Goal: Task Accomplishment & Management: Use online tool/utility

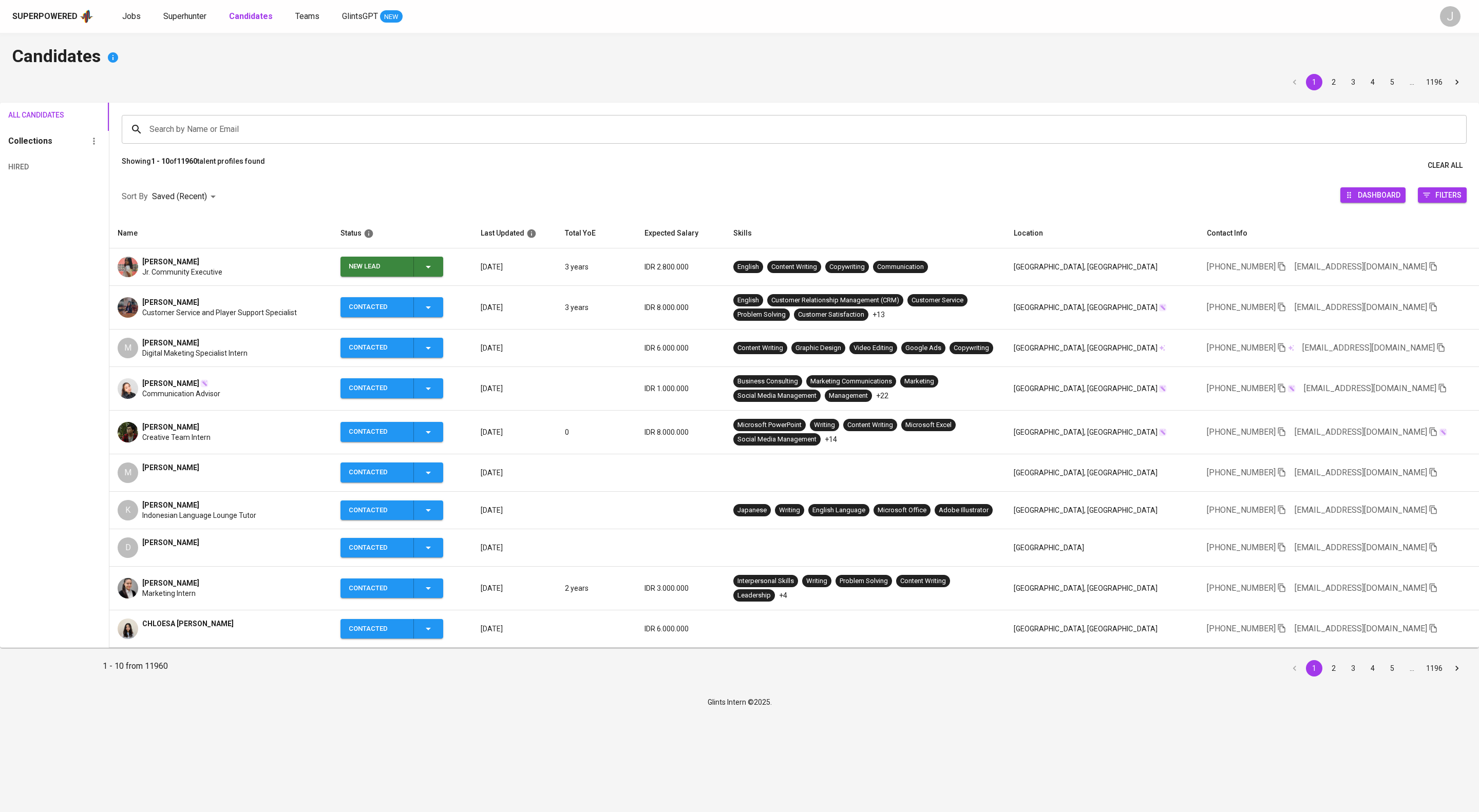
click at [435, 273] on icon "button" at bounding box center [428, 266] width 12 height 12
click at [464, 329] on li "Contacted" at bounding box center [440, 328] width 103 height 18
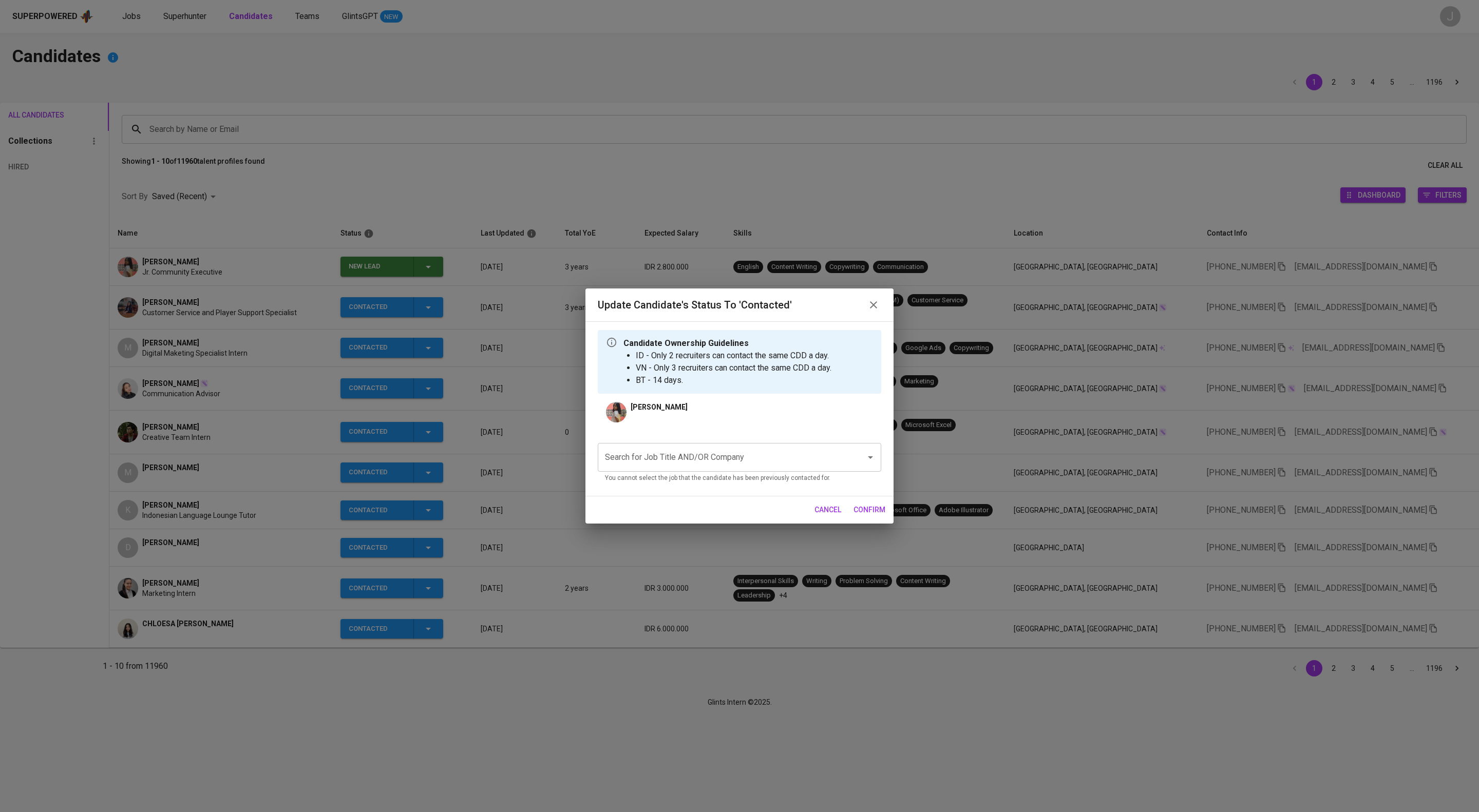
click at [676, 467] on input "Search for Job Title AND/OR Company" at bounding box center [725, 457] width 246 height 20
click at [695, 500] on li "Application Support (PT AIA FINANCIAL)" at bounding box center [740, 503] width 284 height 18
click at [863, 523] on div "cancel confirm" at bounding box center [740, 510] width 308 height 27
click at [865, 516] on span "confirm" at bounding box center [869, 510] width 32 height 13
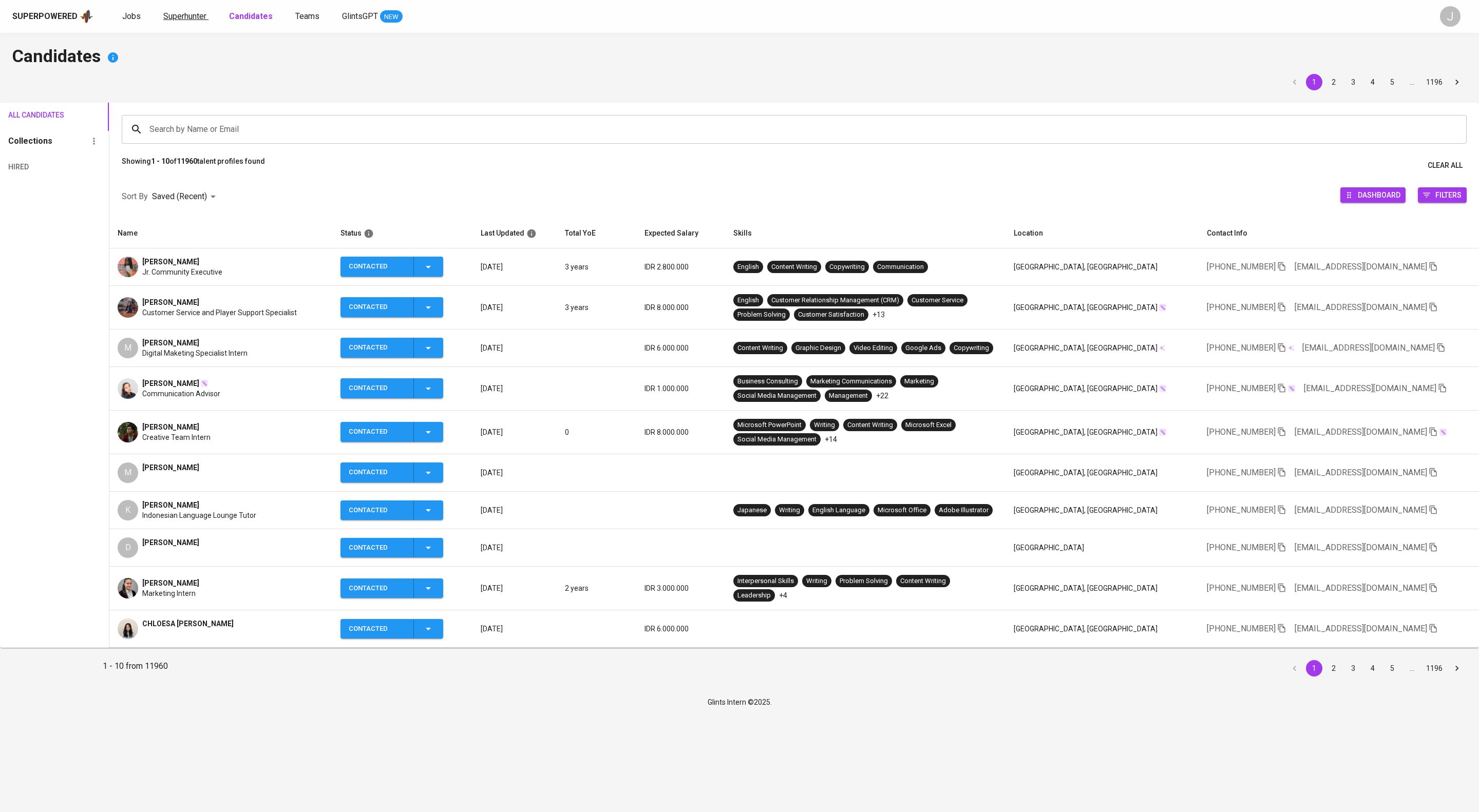
click at [199, 20] on span "Superhunter" at bounding box center [184, 16] width 43 height 10
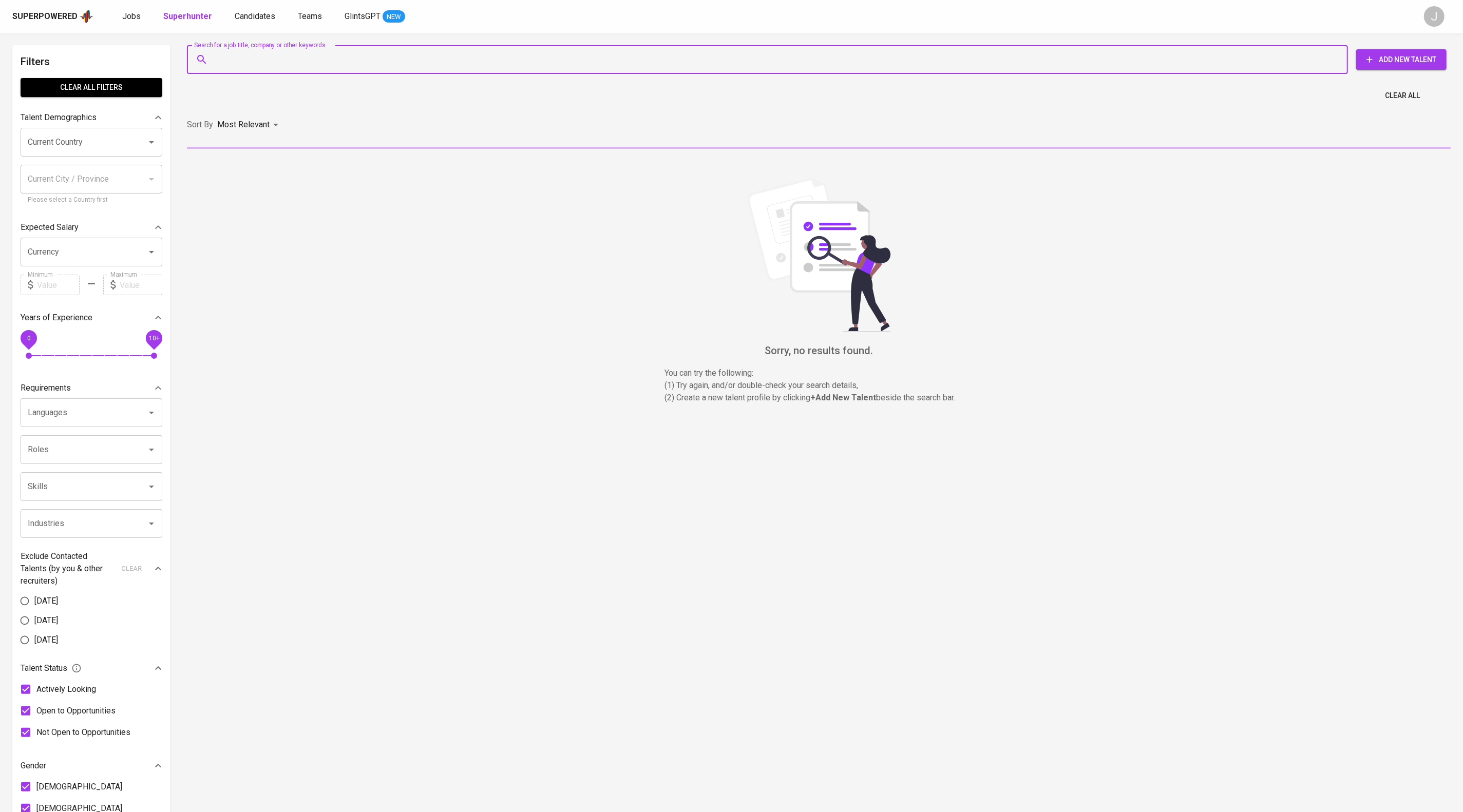
click at [243, 69] on input "Search for a job title, company or other keywords" at bounding box center [770, 60] width 1116 height 20
paste input "[EMAIL_ADDRESS][DOMAIN_NAME]"
type input "[EMAIL_ADDRESS][DOMAIN_NAME]"
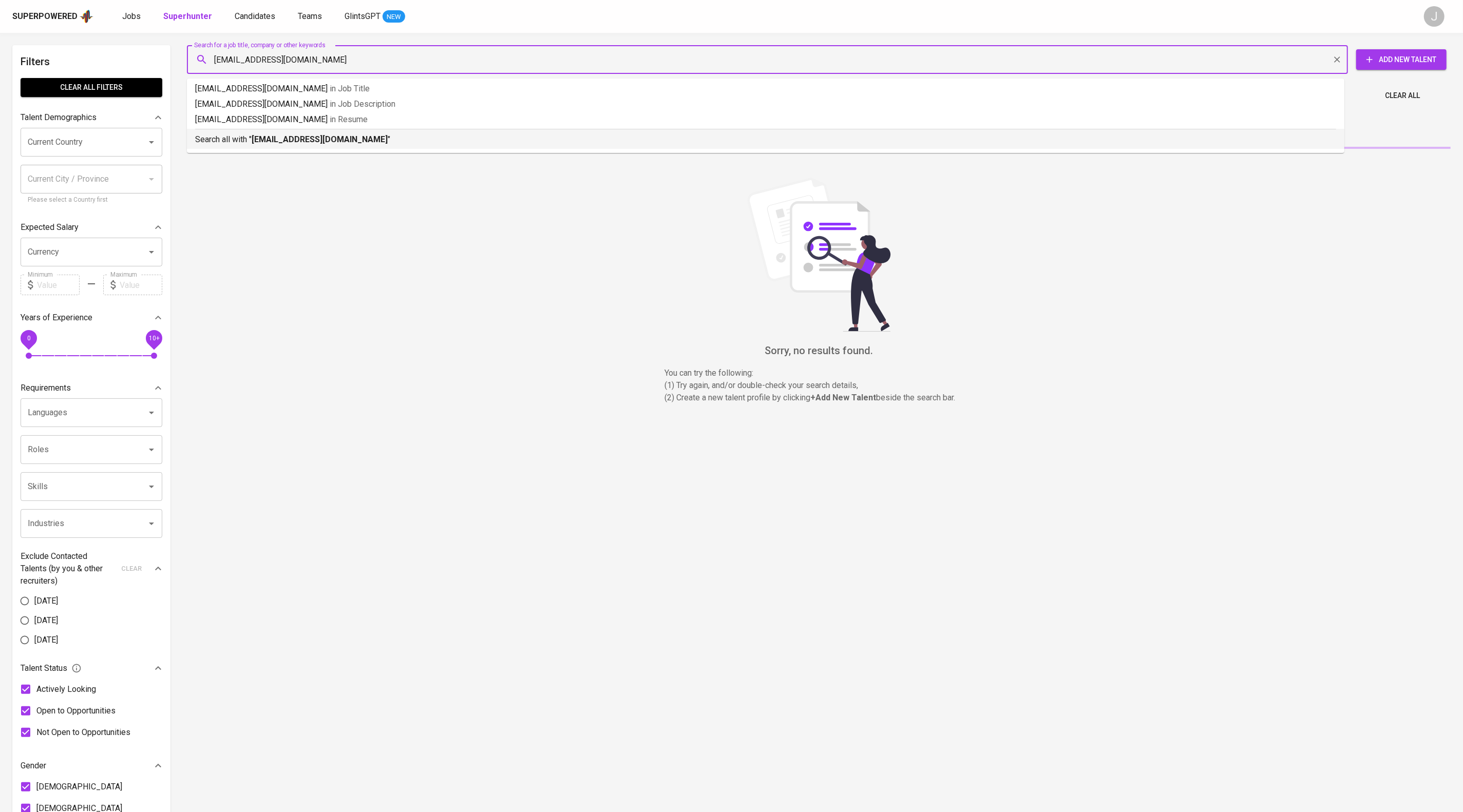
click at [392, 146] on p "Search all with " [EMAIL_ADDRESS][DOMAIN_NAME] "" at bounding box center [765, 139] width 1141 height 12
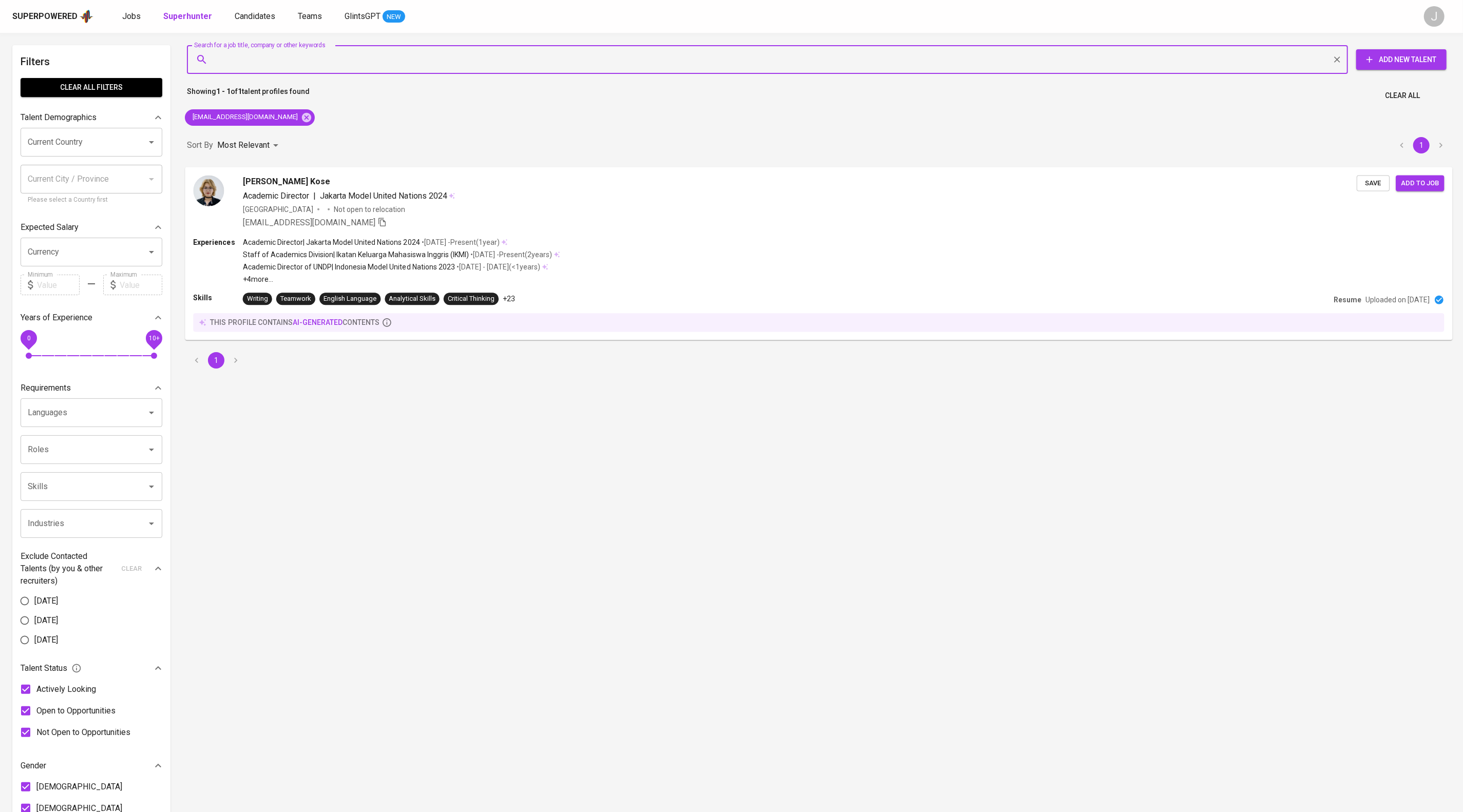
click at [1362, 189] on span "Save" at bounding box center [1373, 183] width 22 height 12
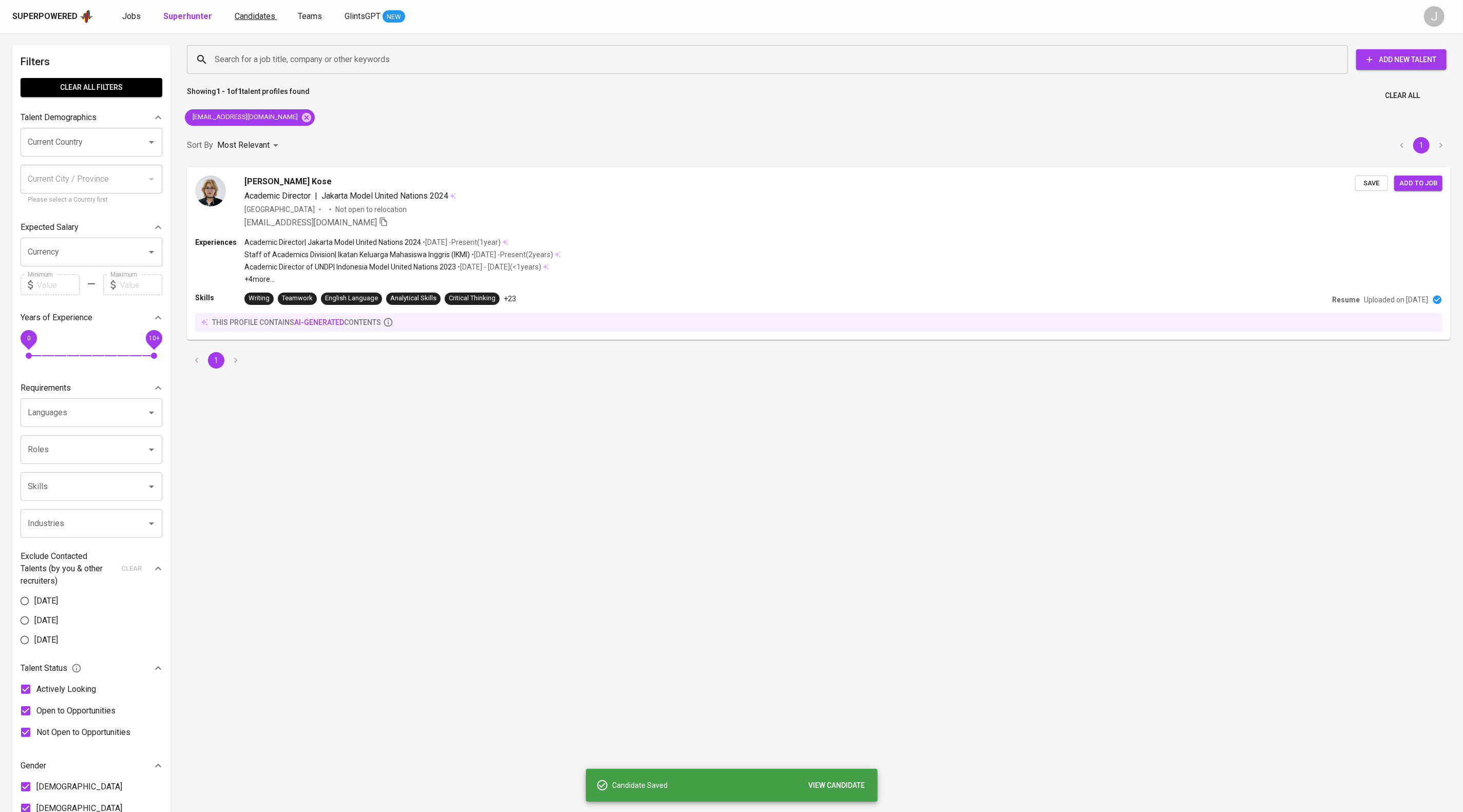
click at [275, 14] on span "Candidates" at bounding box center [255, 16] width 41 height 10
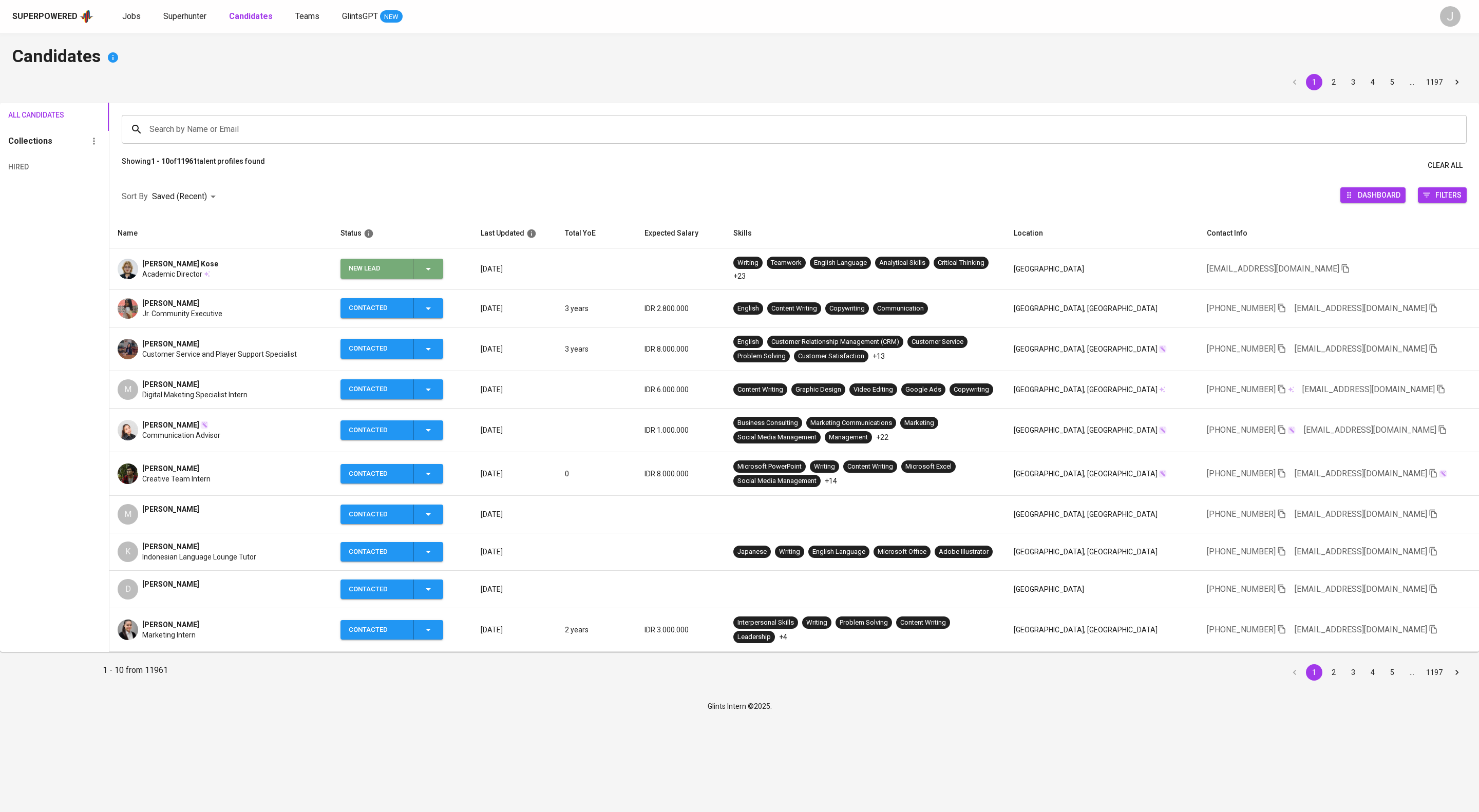
click at [435, 275] on icon "button" at bounding box center [428, 269] width 12 height 12
click at [467, 326] on li "Contacted" at bounding box center [440, 329] width 103 height 18
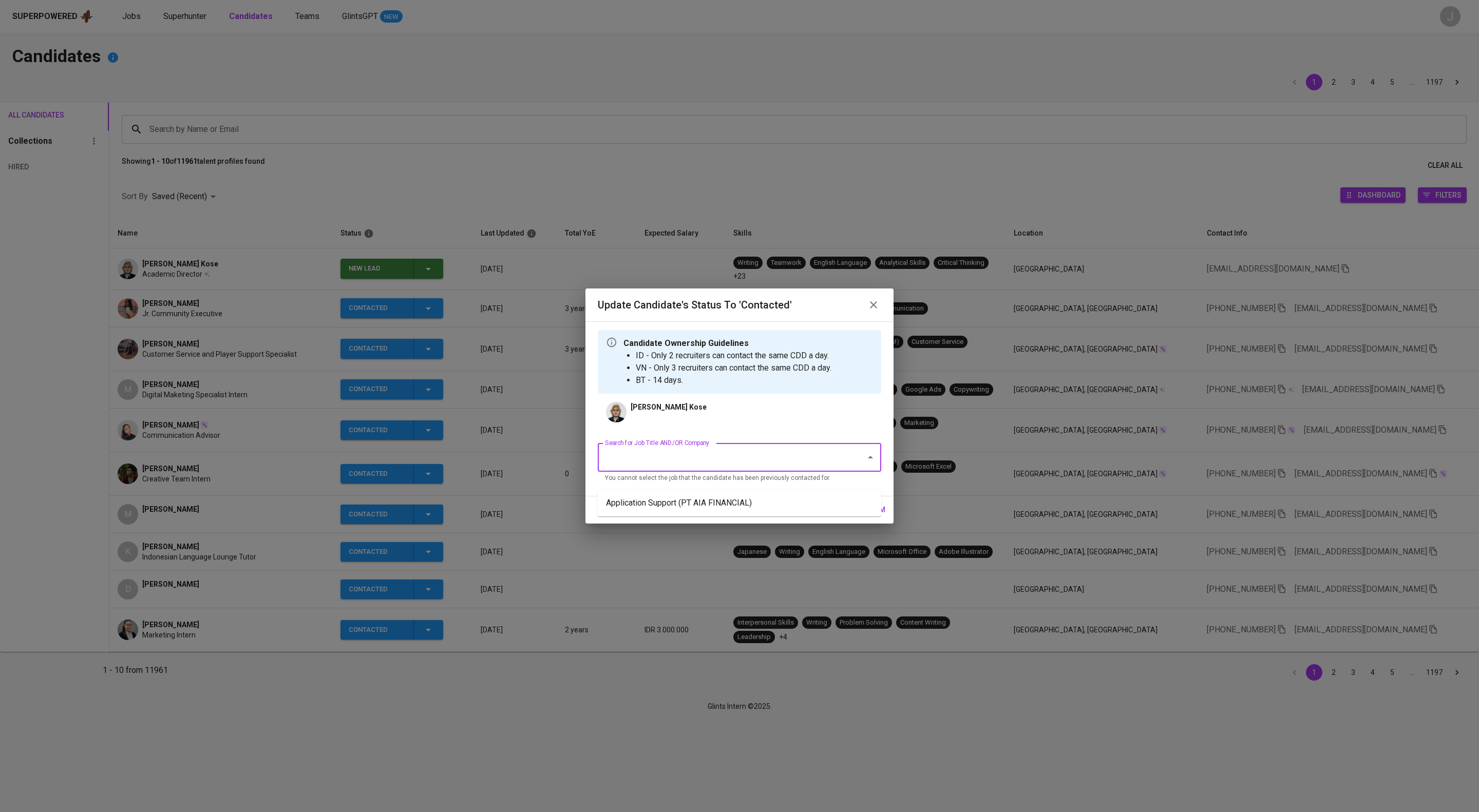
click at [660, 467] on input "Search for Job Title AND/OR Company" at bounding box center [725, 457] width 246 height 20
click at [669, 499] on li "Application Support (PT AIA FINANCIAL)" at bounding box center [740, 503] width 284 height 18
click at [870, 516] on span "confirm" at bounding box center [869, 510] width 32 height 13
